Goal: Task Accomplishment & Management: Use online tool/utility

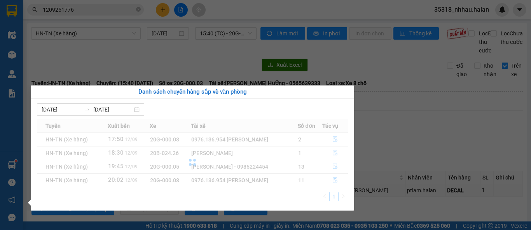
scroll to position [23, 0]
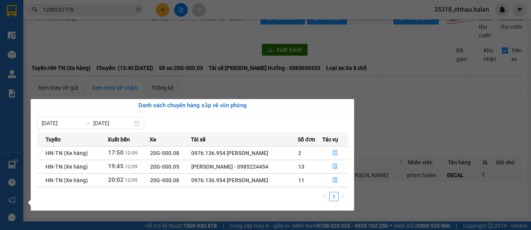
click at [392, 98] on section "Kết quả tìm kiếm ( 1 ) Bộ lọc Mã ĐH Trạng thái Món hàng Thu hộ Tổng cước Chưa c…" at bounding box center [265, 115] width 531 height 230
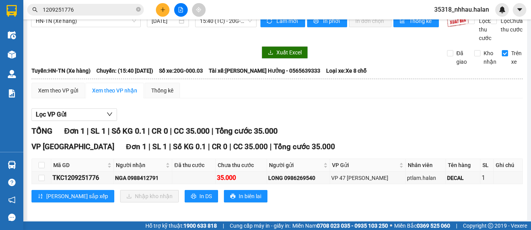
scroll to position [0, 0]
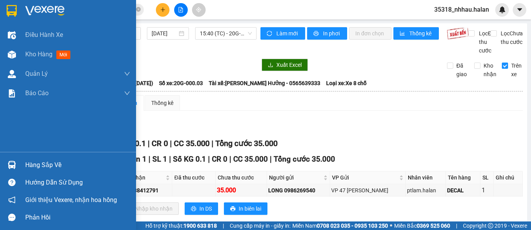
click at [26, 167] on div "Hàng sắp về" at bounding box center [77, 165] width 105 height 12
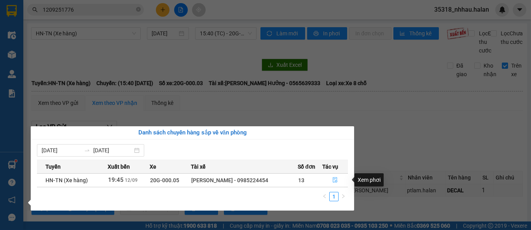
click at [334, 179] on icon "file-done" at bounding box center [334, 179] width 5 height 5
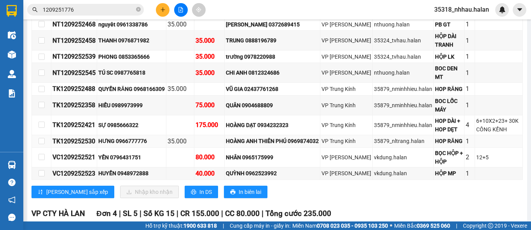
scroll to position [153, 0]
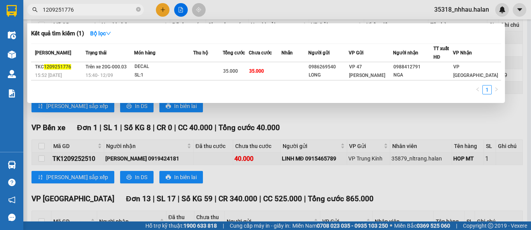
click at [132, 9] on input "1209251776" at bounding box center [89, 9] width 92 height 9
click at [139, 10] on icon "close-circle" at bounding box center [138, 9] width 5 height 5
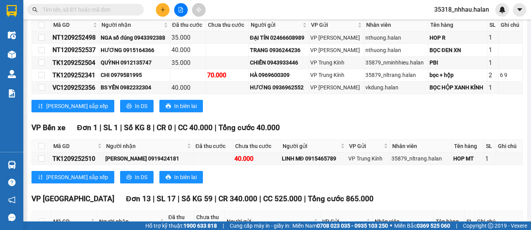
click at [127, 10] on input "text" at bounding box center [89, 9] width 92 height 9
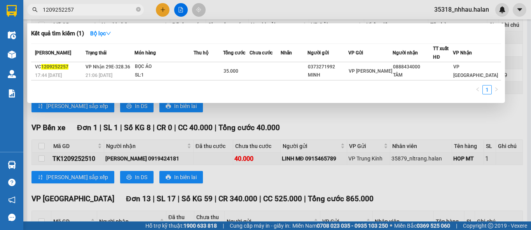
type input "1209252257"
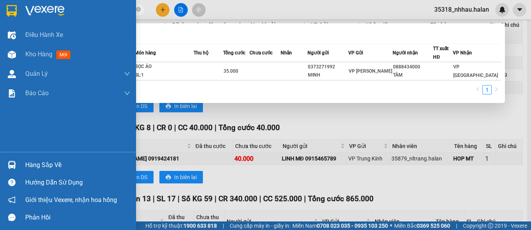
click at [9, 161] on img at bounding box center [12, 165] width 8 height 8
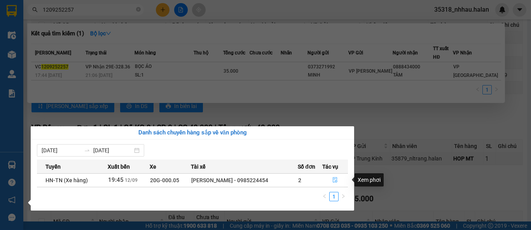
click at [336, 179] on icon "file-done" at bounding box center [334, 179] width 5 height 5
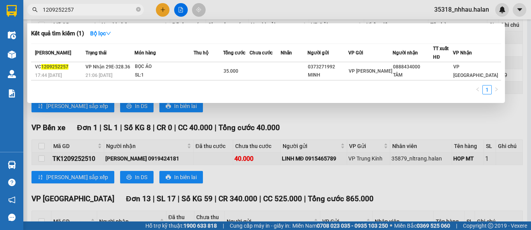
click at [406, 134] on div at bounding box center [265, 115] width 531 height 230
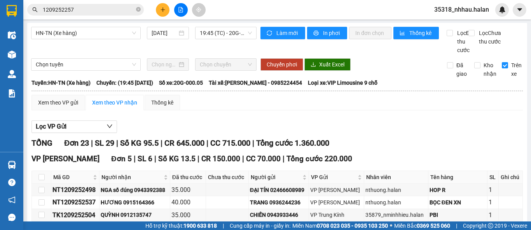
scroll to position [0, 0]
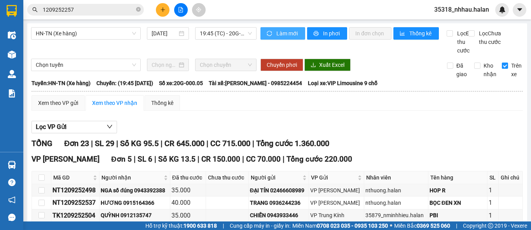
click at [284, 31] on span "Làm mới" at bounding box center [287, 33] width 23 height 9
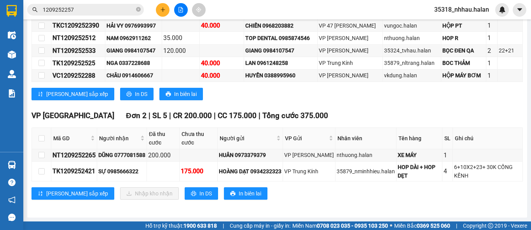
scroll to position [242, 0]
click at [40, 172] on input "checkbox" at bounding box center [41, 171] width 6 height 6
checkbox input "true"
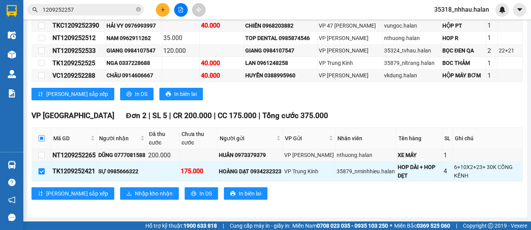
drag, startPoint x: 41, startPoint y: 138, endPoint x: 40, endPoint y: 146, distance: 7.5
click at [40, 138] on input "checkbox" at bounding box center [41, 138] width 6 height 6
checkbox input "true"
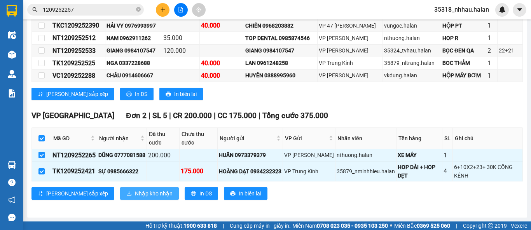
click at [135, 190] on span "Nhập kho nhận" at bounding box center [154, 193] width 38 height 9
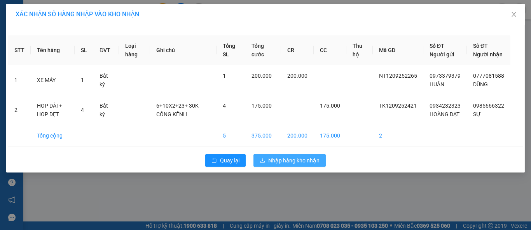
drag, startPoint x: 292, startPoint y: 177, endPoint x: 306, endPoint y: 188, distance: 17.7
click at [292, 165] on span "Nhập hàng kho nhận" at bounding box center [293, 160] width 51 height 9
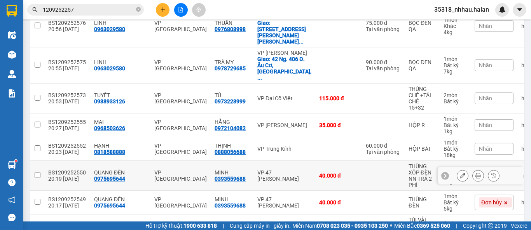
scroll to position [326, 0]
